Goal: Task Accomplishment & Management: Complete application form

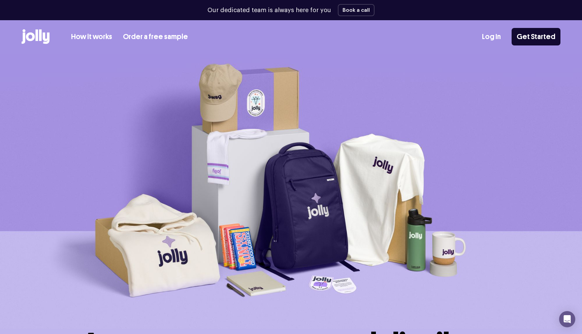
click at [101, 36] on link "How it works" at bounding box center [91, 36] width 41 height 11
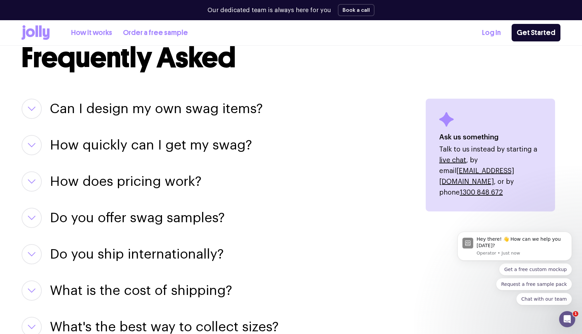
scroll to position [869, 0]
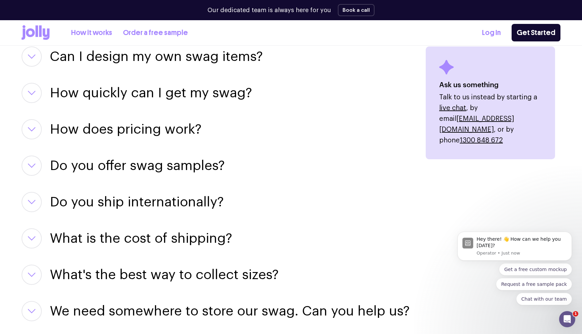
click at [98, 60] on h3 "Can I design my own swag items?" at bounding box center [156, 56] width 213 height 20
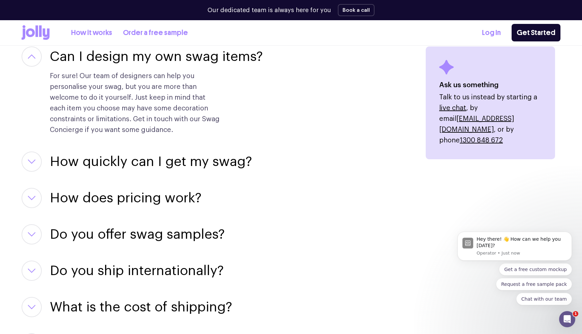
click at [106, 163] on h3 "How quickly can I get my swag?" at bounding box center [151, 162] width 202 height 20
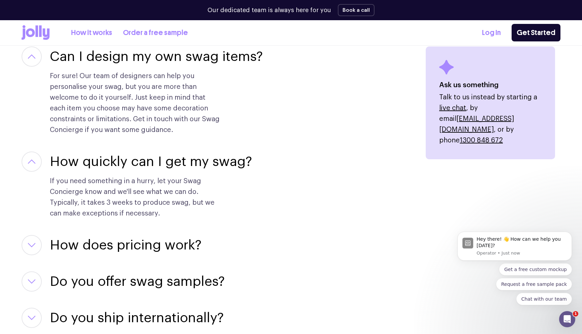
click at [106, 163] on h3 "How quickly can I get my swag?" at bounding box center [151, 162] width 202 height 20
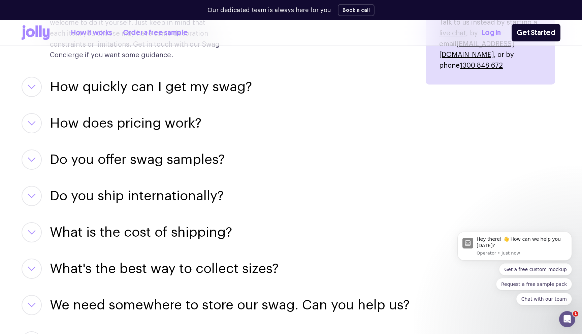
scroll to position [957, 0]
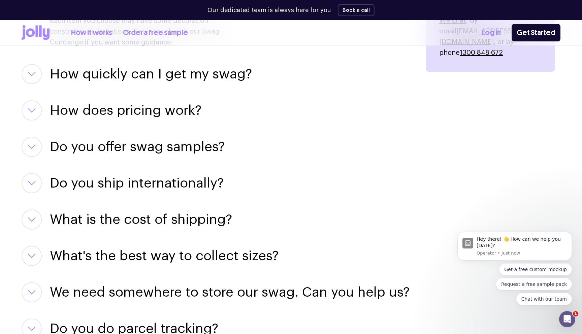
click at [104, 111] on h3 "How does pricing work?" at bounding box center [126, 110] width 152 height 20
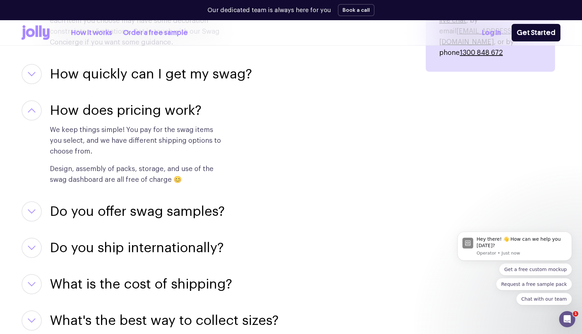
click at [104, 111] on h3 "How does pricing work?" at bounding box center [126, 110] width 152 height 20
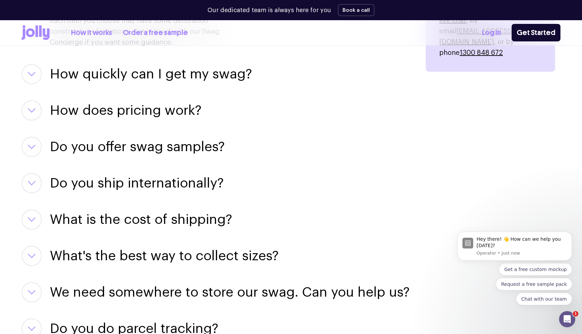
click at [108, 146] on h3 "Do you offer swag samples?" at bounding box center [137, 147] width 175 height 20
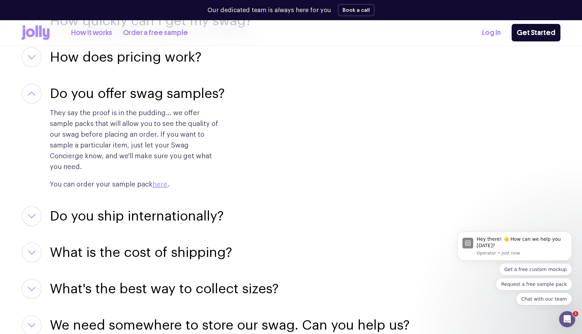
scroll to position [1011, 0]
click at [106, 210] on h3 "Do you ship internationally?" at bounding box center [137, 216] width 174 height 20
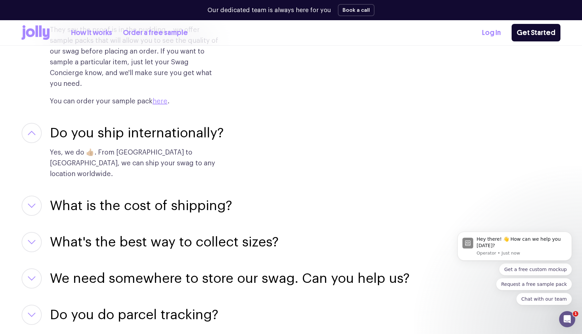
scroll to position [1128, 0]
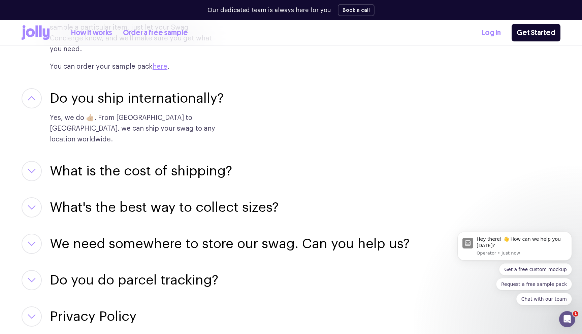
click at [114, 161] on h3 "What is the cost of shipping?" at bounding box center [141, 171] width 182 height 20
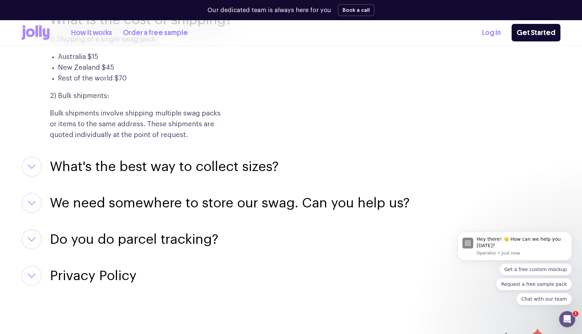
scroll to position [1354, 0]
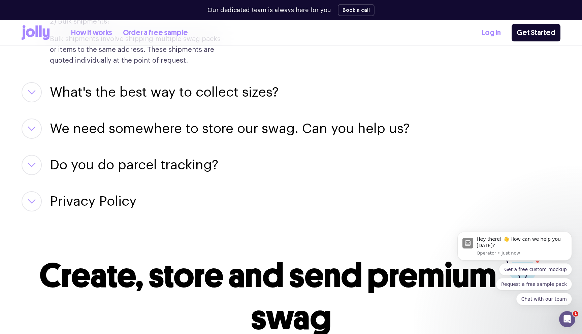
click at [112, 82] on h3 "What's the best way to collect sizes?" at bounding box center [164, 92] width 229 height 20
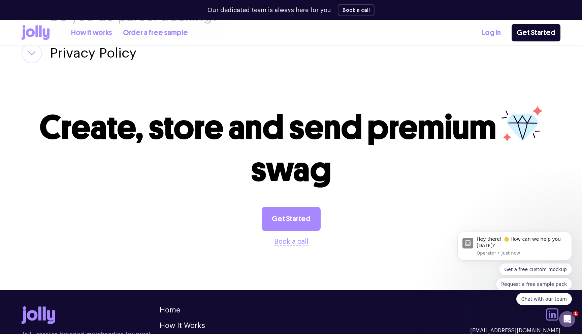
scroll to position [1638, 0]
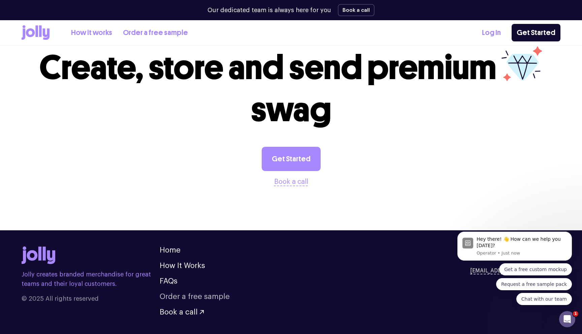
click at [173, 293] on link "Order a free sample" at bounding box center [195, 296] width 70 height 7
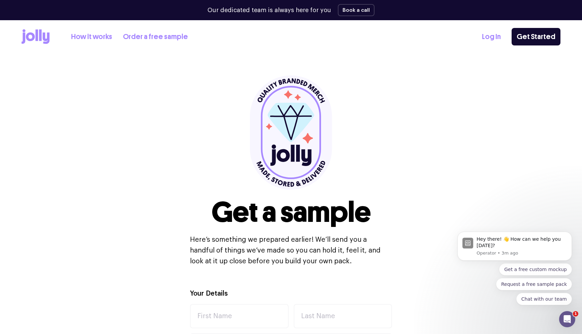
click at [90, 36] on link "How it works" at bounding box center [91, 36] width 41 height 11
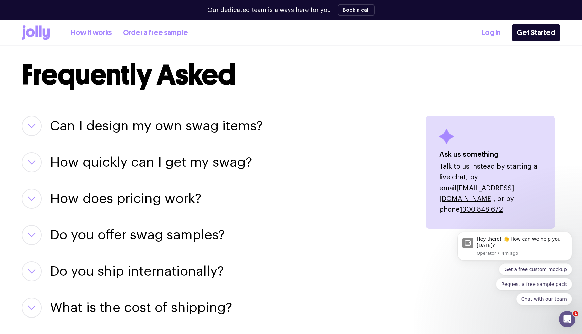
scroll to position [895, 0]
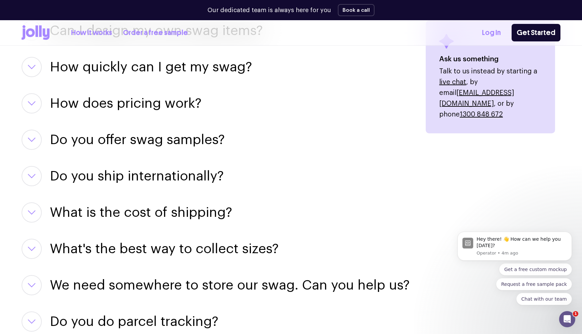
click at [119, 101] on h3 "How does pricing work?" at bounding box center [126, 103] width 152 height 20
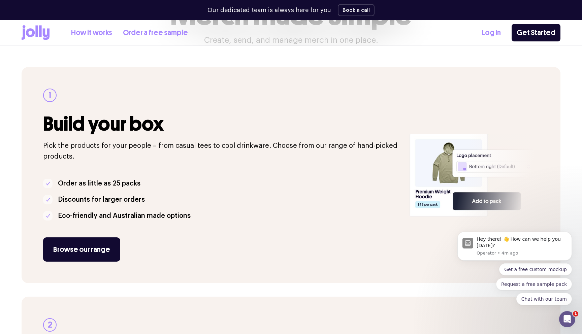
scroll to position [79, 0]
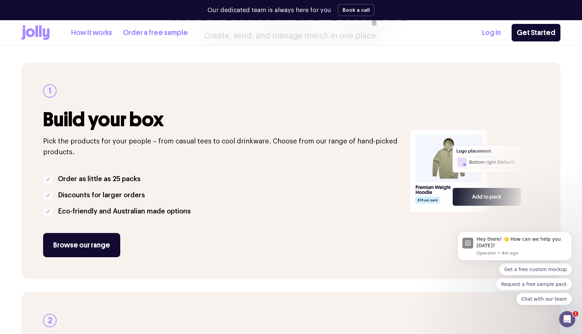
click at [440, 145] on div at bounding box center [493, 171] width 135 height 216
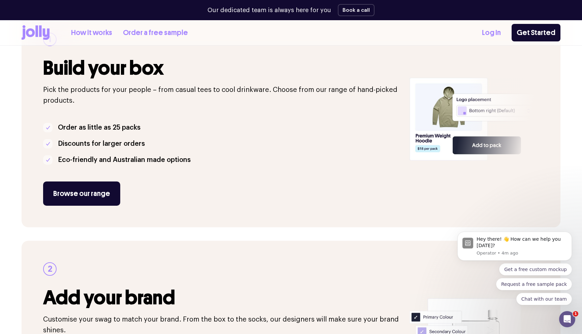
scroll to position [141, 0]
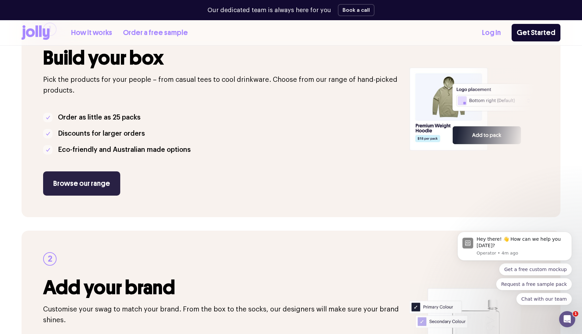
click at [79, 187] on link "Browse our range" at bounding box center [81, 184] width 77 height 24
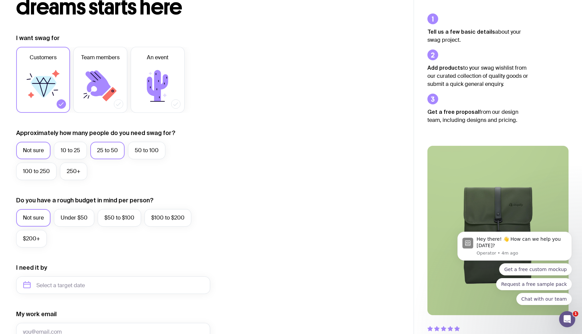
click at [97, 151] on label "25 to 50" at bounding box center [107, 151] width 34 height 18
click at [0, 0] on input "25 to 50" at bounding box center [0, 0] width 0 height 0
click at [119, 217] on label "$50 to $100" at bounding box center [119, 218] width 43 height 18
click at [0, 0] on input "$50 to $100" at bounding box center [0, 0] width 0 height 0
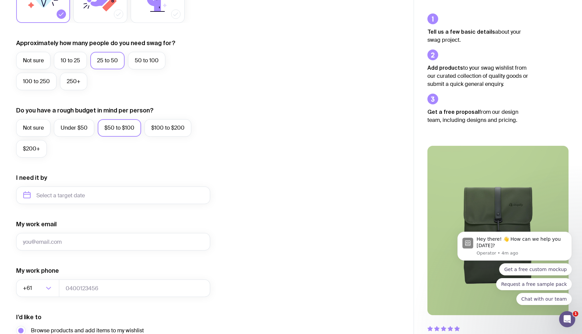
scroll to position [165, 0]
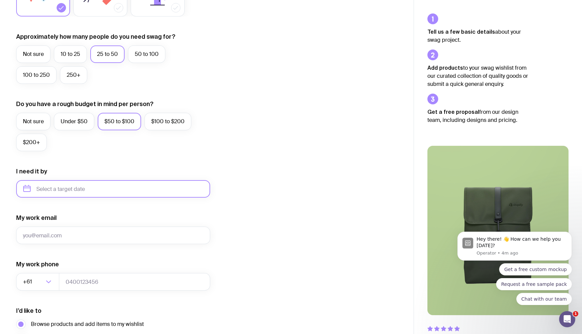
click at [96, 193] on input "text" at bounding box center [113, 189] width 194 height 18
click at [74, 271] on button "Nov" at bounding box center [86, 271] width 25 height 13
type input "November 2025"
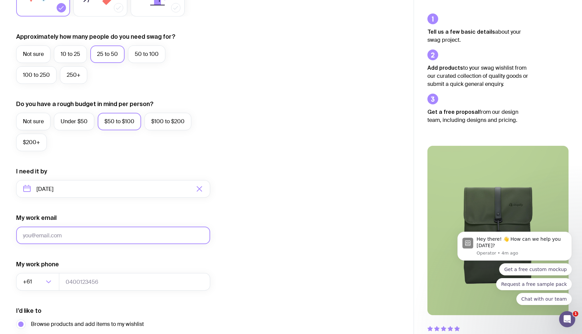
scroll to position [239, 0]
